Goal: Communication & Community: Answer question/provide support

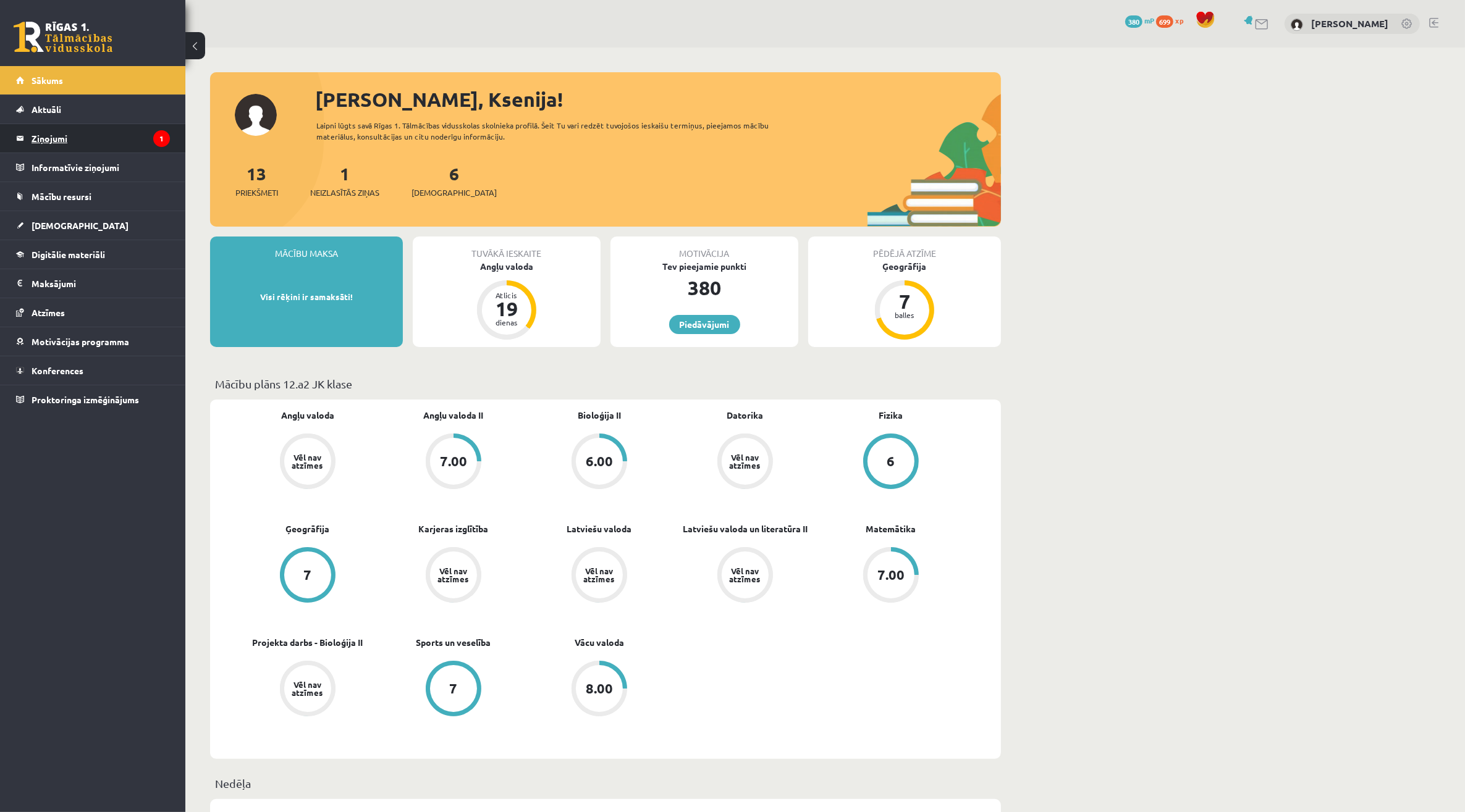
click at [138, 131] on legend "Ziņojumi 1" at bounding box center [101, 138] width 139 height 28
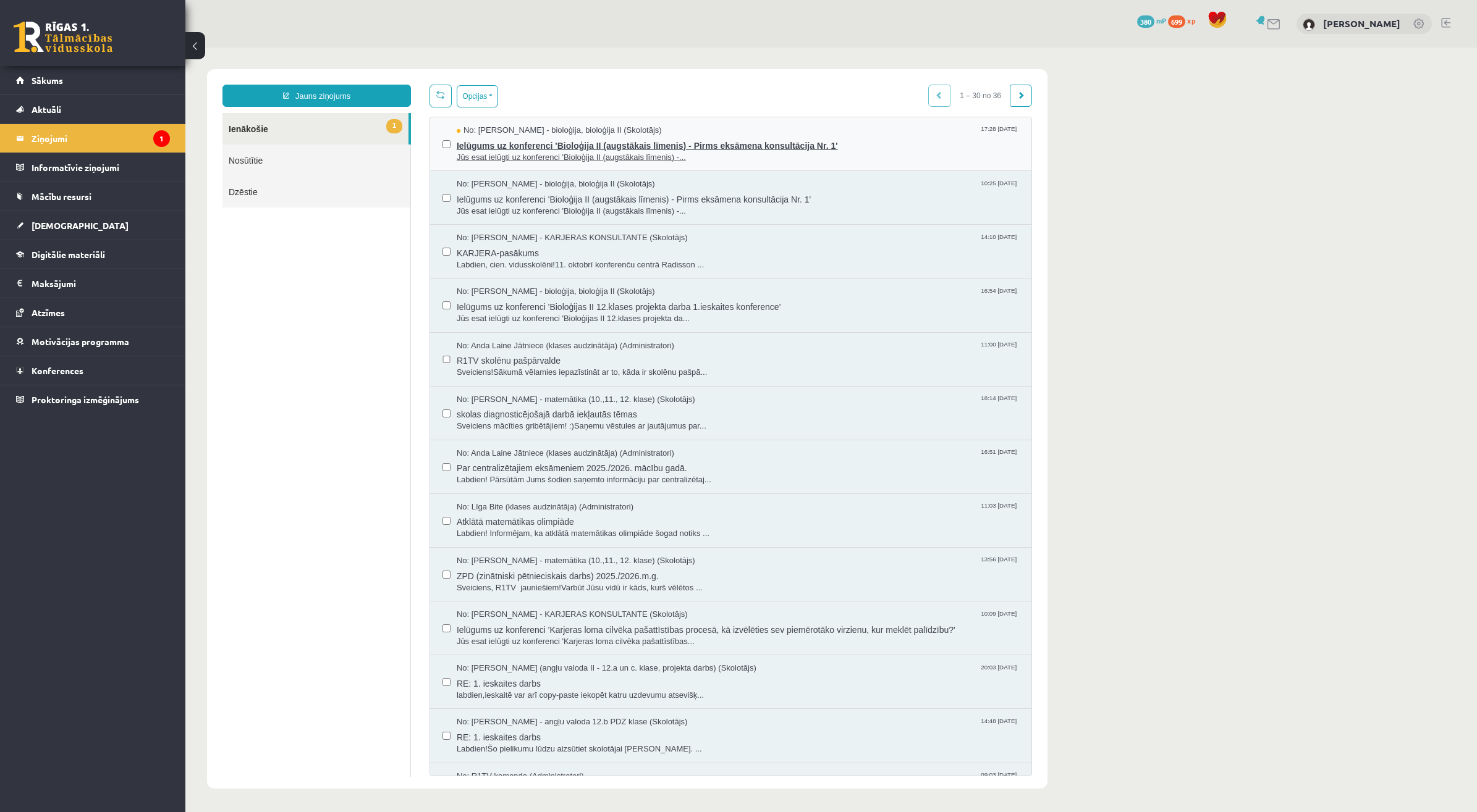
click at [567, 142] on span "Ielūgums uz konferenci 'Bioloģija II (augstākais līmenis) - Pirms eksāmena kons…" at bounding box center [738, 144] width 562 height 16
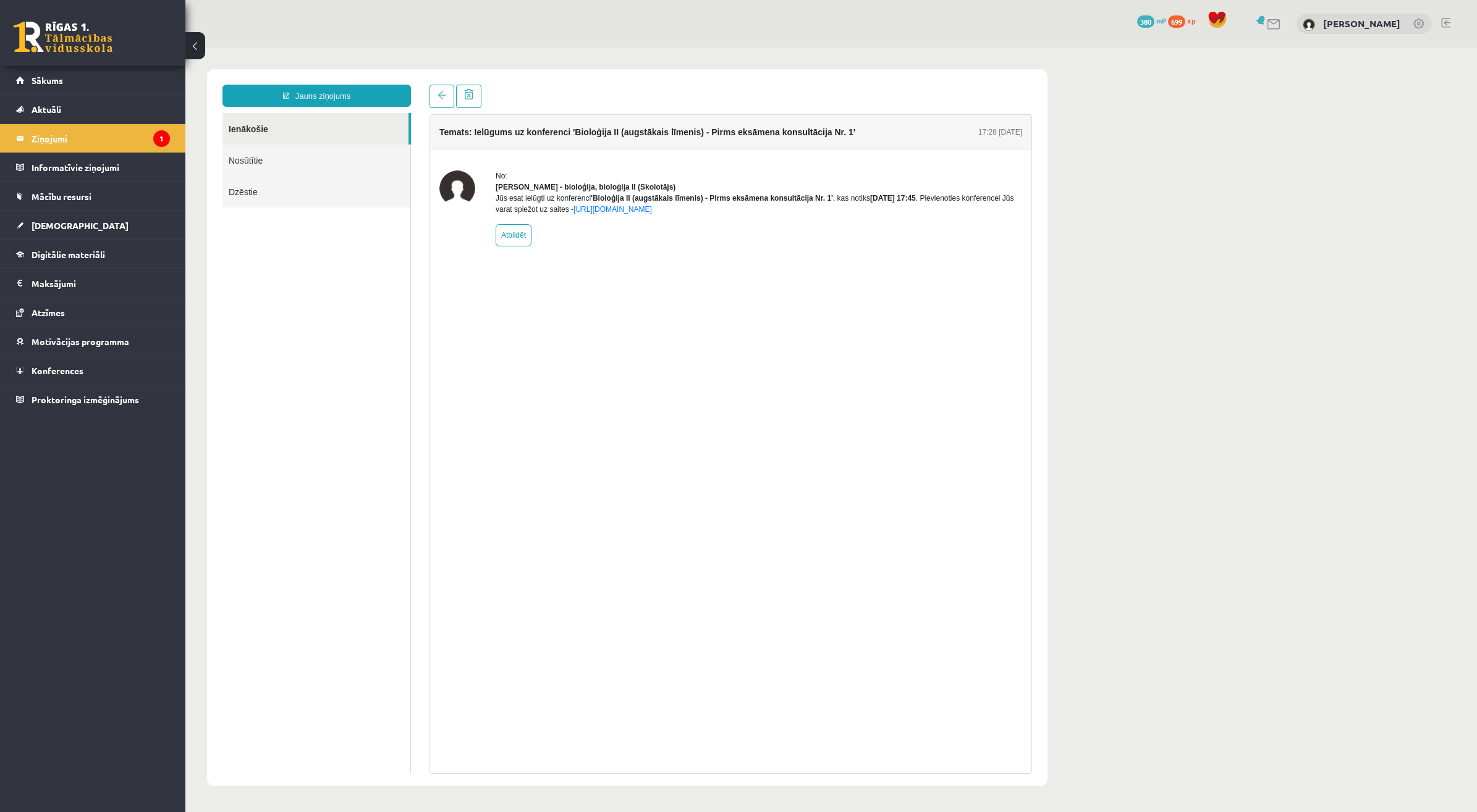
click at [88, 127] on legend "Ziņojumi 1" at bounding box center [101, 138] width 139 height 28
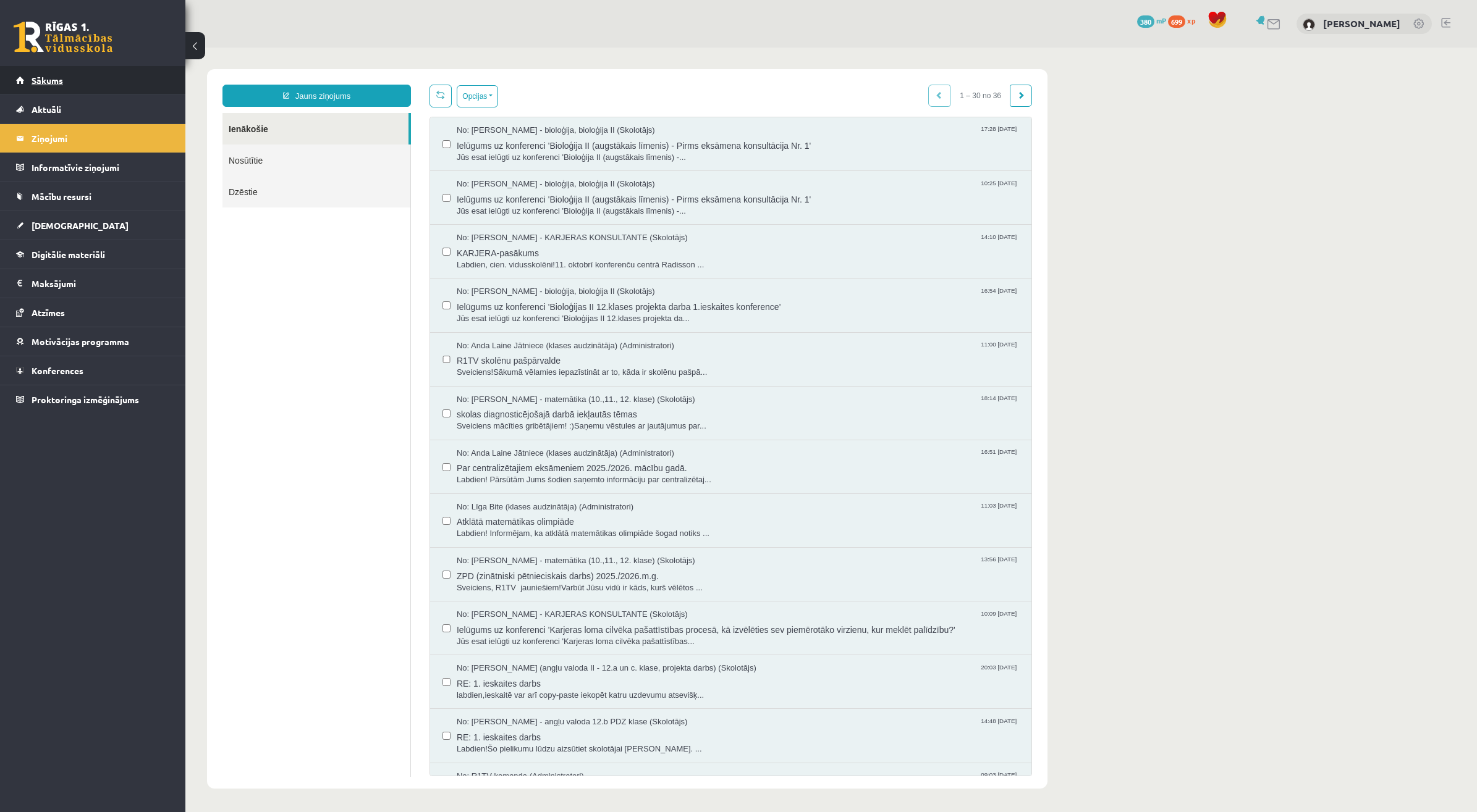
click at [122, 73] on link "Sākums" at bounding box center [93, 80] width 154 height 28
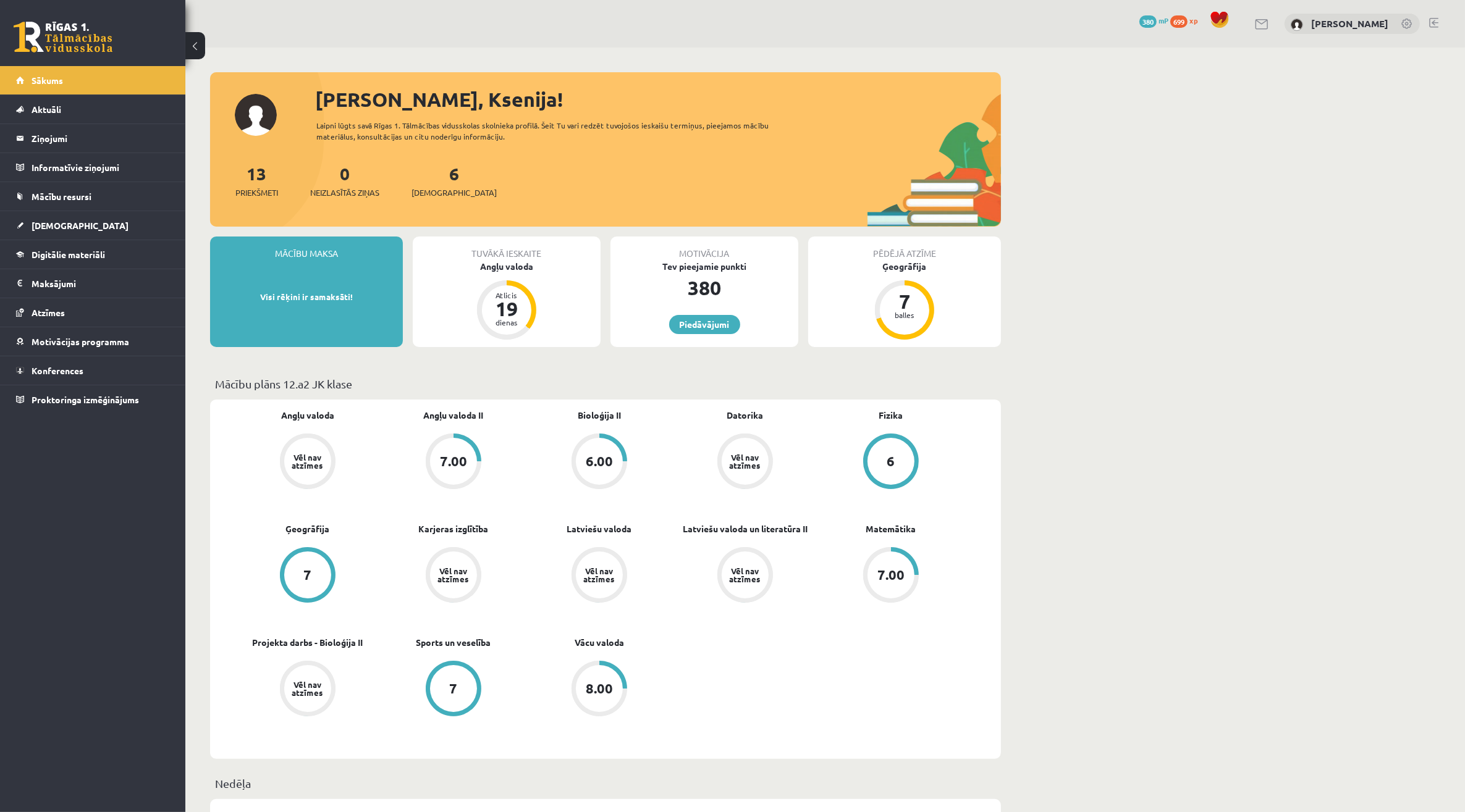
click at [1435, 22] on link at bounding box center [1434, 22] width 9 height 10
